Goal: Transaction & Acquisition: Purchase product/service

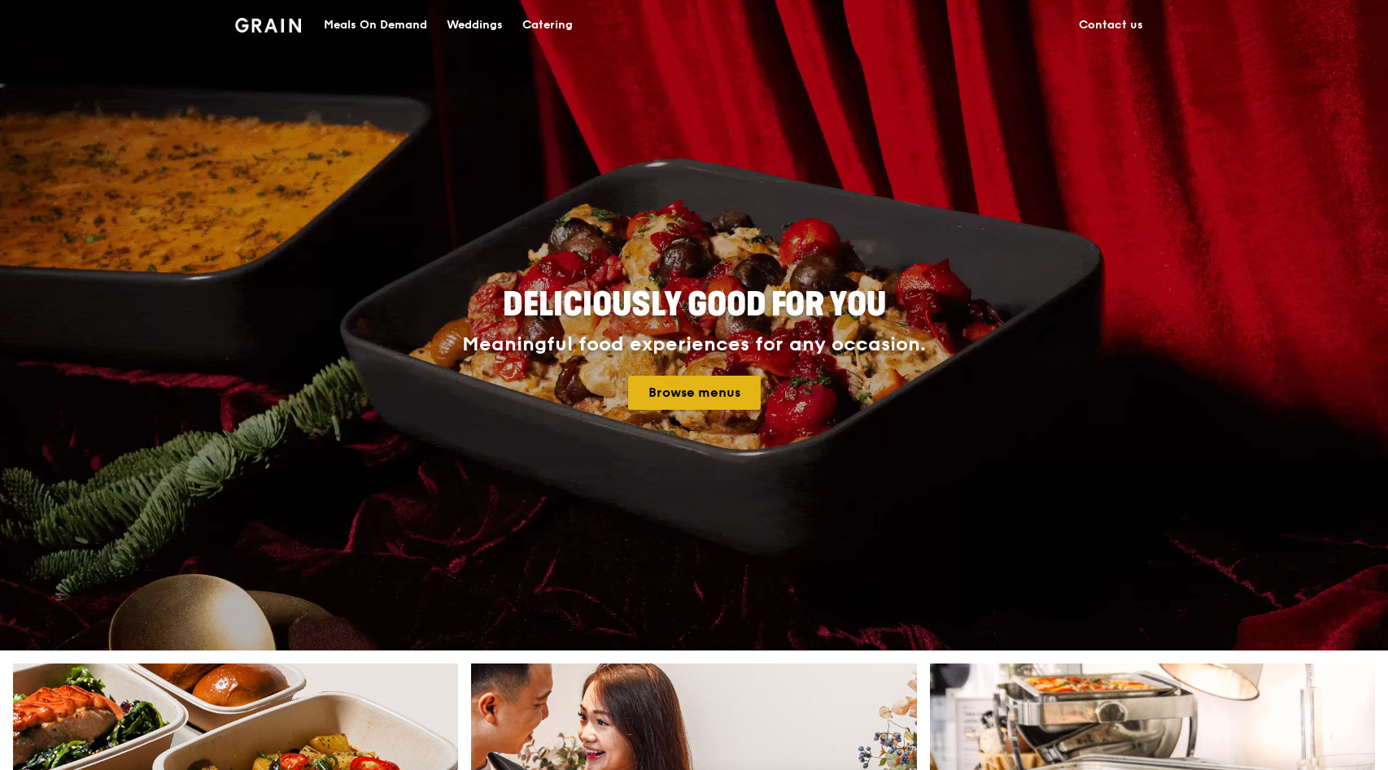
click at [681, 393] on link "Browse menus" at bounding box center [694, 393] width 133 height 34
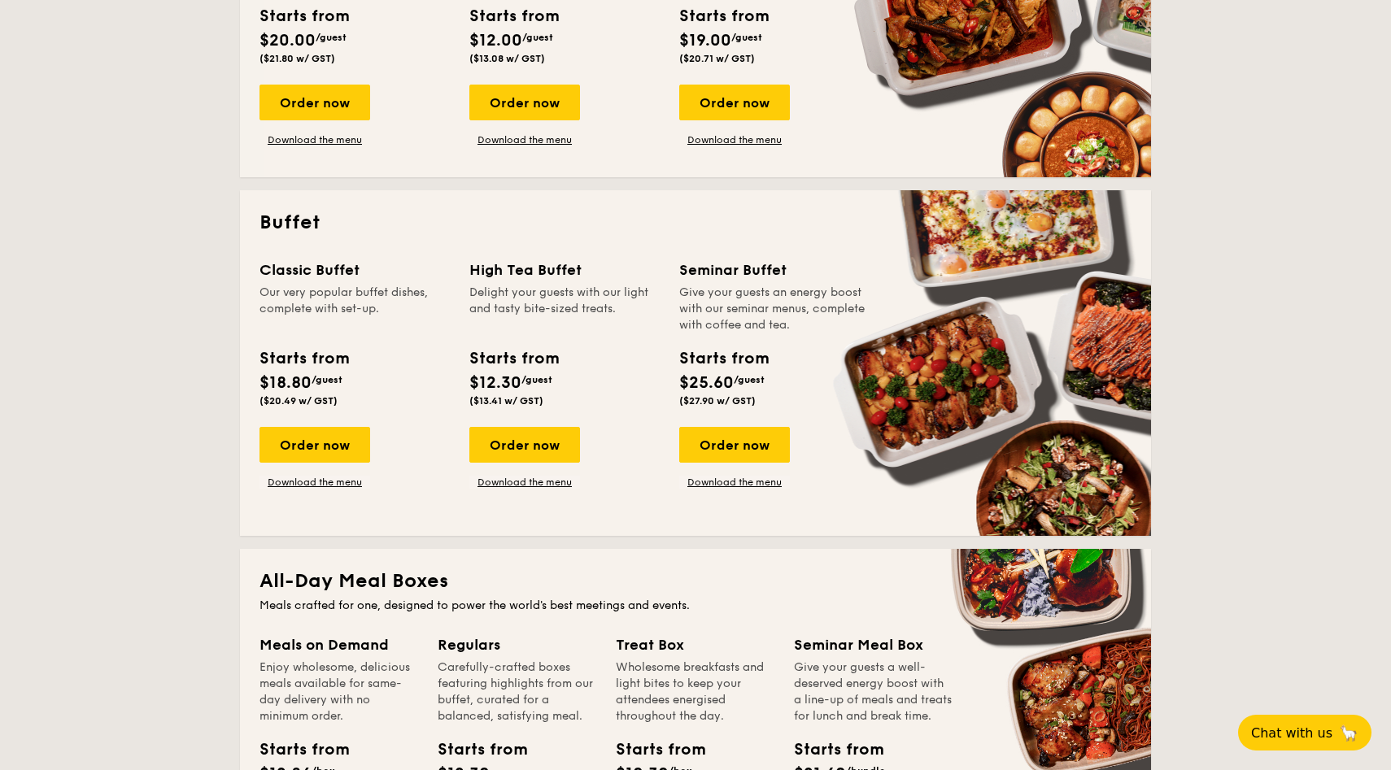
scroll to position [548, 0]
click at [271, 397] on span "($20.49 w/ GST)" at bounding box center [298, 399] width 78 height 11
copy span "20.49"
